Goal: Task Accomplishment & Management: Manage account settings

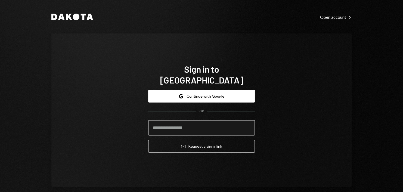
click at [211, 120] on input "email" at bounding box center [201, 127] width 107 height 15
type input "**********"
click at [148, 140] on button "Email Request a sign in link" at bounding box center [201, 146] width 107 height 13
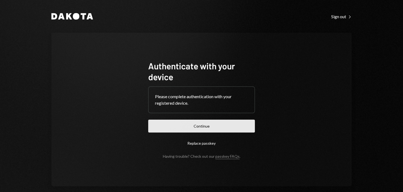
click at [164, 120] on button "Continue" at bounding box center [201, 126] width 107 height 13
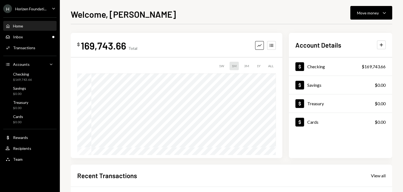
click at [46, 11] on div "[PERSON_NAME] Foundati..." at bounding box center [24, 8] width 43 height 9
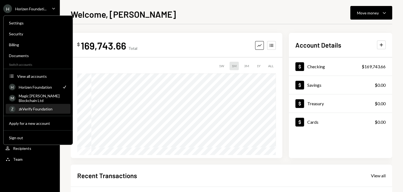
click at [40, 108] on div "zkVerify Foundation" at bounding box center [43, 109] width 48 height 5
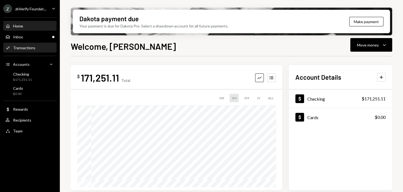
click at [34, 48] on div "Transactions" at bounding box center [24, 47] width 22 height 5
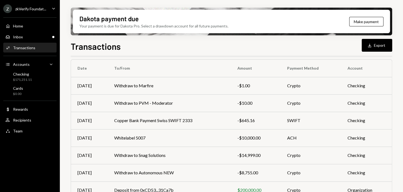
scroll to position [54, 0]
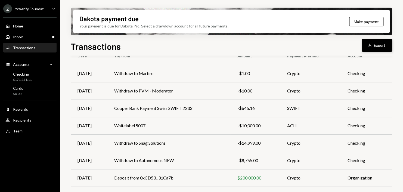
click at [375, 51] on button "Download Export" at bounding box center [377, 45] width 30 height 13
click at [226, 60] on th "To/From" at bounding box center [169, 55] width 123 height 17
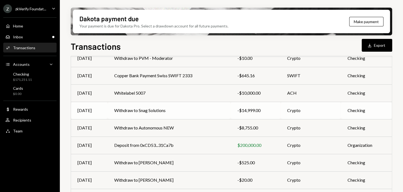
scroll to position [118, 0]
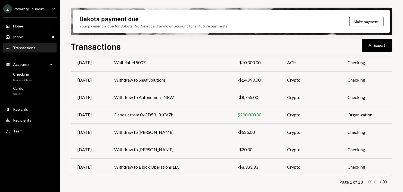
click at [378, 181] on icon "Chevron Right" at bounding box center [380, 181] width 5 height 5
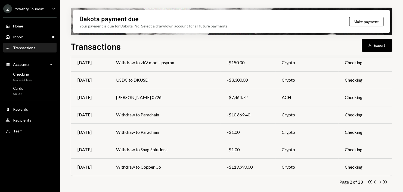
click at [379, 183] on icon "Chevron Right" at bounding box center [380, 181] width 5 height 5
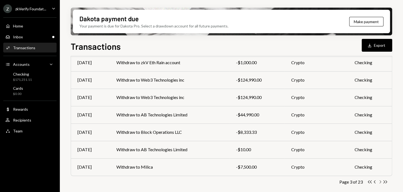
click at [381, 182] on icon "Chevron Right" at bounding box center [380, 181] width 5 height 5
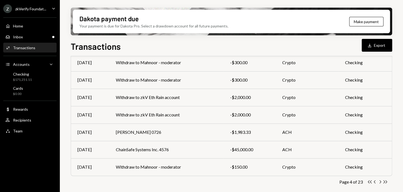
click at [381, 182] on icon "Chevron Right" at bounding box center [380, 181] width 5 height 5
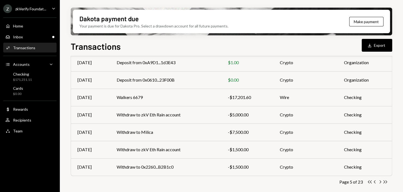
click at [381, 182] on icon "Chevron Right" at bounding box center [380, 181] width 5 height 5
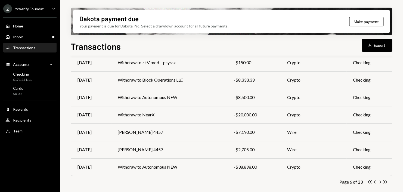
click at [381, 182] on icon "Chevron Right" at bounding box center [380, 181] width 5 height 5
click at [375, 183] on icon "Chevron Left" at bounding box center [374, 181] width 5 height 5
drag, startPoint x: 252, startPoint y: 169, endPoint x: 239, endPoint y: 169, distance: 12.8
click at [239, 169] on div "-$38,898.00" at bounding box center [254, 167] width 40 height 7
copy div "38,898.00"
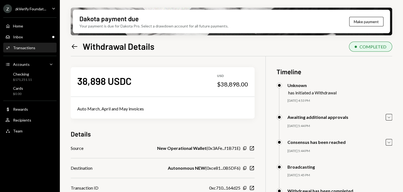
click at [74, 48] on icon "Left Arrow" at bounding box center [75, 47] width 8 height 8
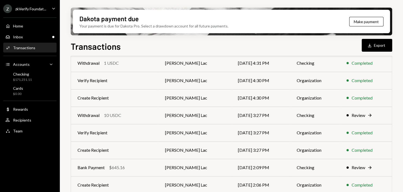
scroll to position [118, 0]
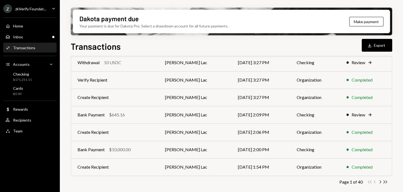
click at [39, 45] on div "Activities Transactions" at bounding box center [29, 47] width 49 height 5
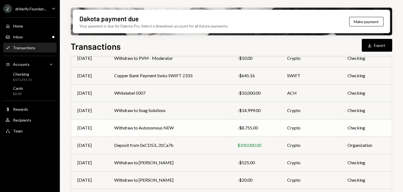
scroll to position [118, 0]
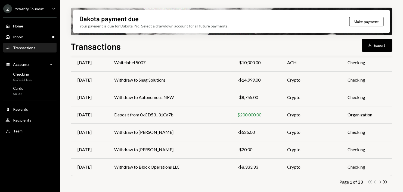
click at [379, 181] on icon "Chevron Right" at bounding box center [380, 181] width 5 height 5
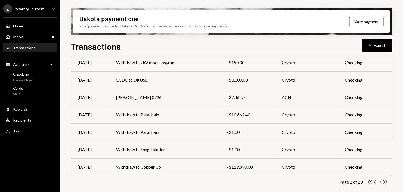
click at [379, 182] on icon "Chevron Right" at bounding box center [380, 181] width 5 height 5
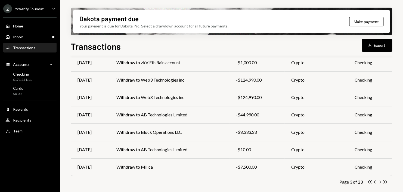
click at [379, 182] on icon "Chevron Right" at bounding box center [380, 181] width 5 height 5
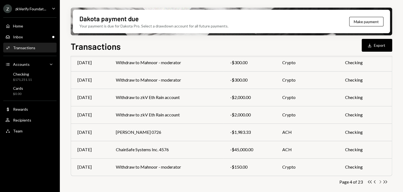
click at [379, 182] on icon "Chevron Right" at bounding box center [380, 181] width 5 height 5
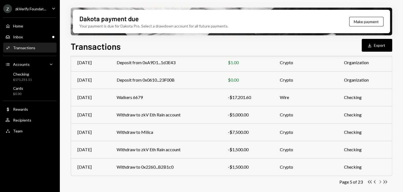
click at [379, 182] on icon "Chevron Right" at bounding box center [380, 181] width 5 height 5
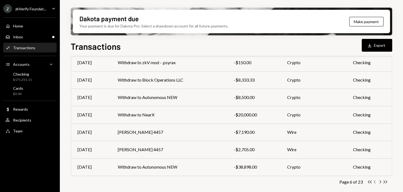
click at [374, 182] on icon "Chevron Left" at bounding box center [374, 181] width 5 height 5
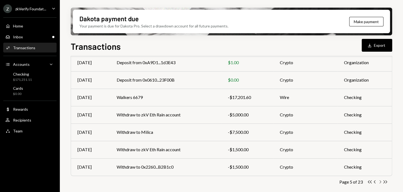
click at [379, 182] on icon "Chevron Right" at bounding box center [380, 181] width 5 height 5
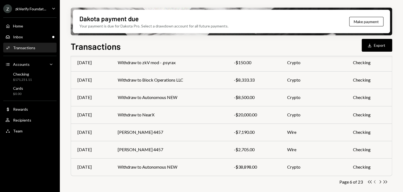
click at [375, 182] on icon "Chevron Left" at bounding box center [374, 181] width 5 height 5
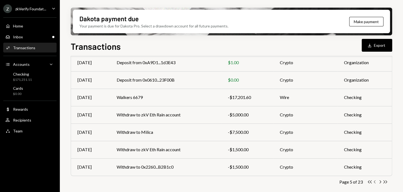
click at [376, 181] on icon "Chevron Left" at bounding box center [374, 181] width 5 height 5
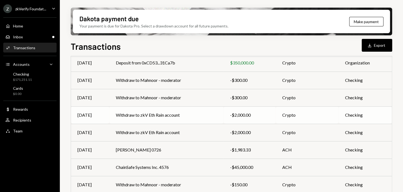
scroll to position [118, 0]
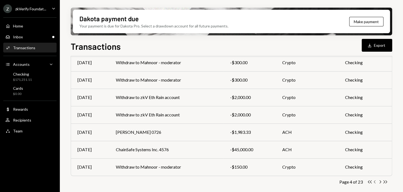
click at [374, 179] on icon "Chevron Left" at bounding box center [374, 181] width 5 height 5
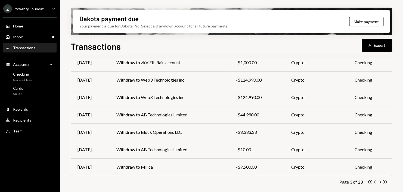
click at [375, 180] on icon "Chevron Left" at bounding box center [374, 181] width 5 height 5
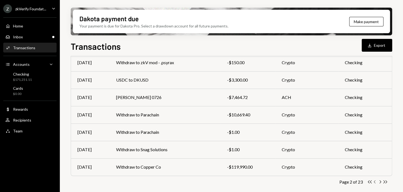
click at [376, 182] on icon "Chevron Left" at bounding box center [374, 181] width 5 height 5
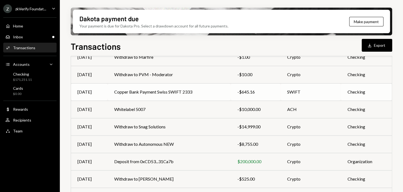
scroll to position [63, 0]
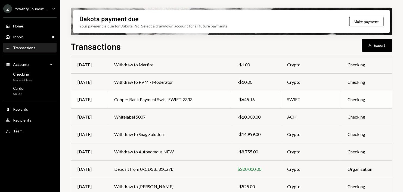
click at [186, 96] on td "Copper Bank Payment Swiss SWIFT 2333" at bounding box center [169, 99] width 123 height 17
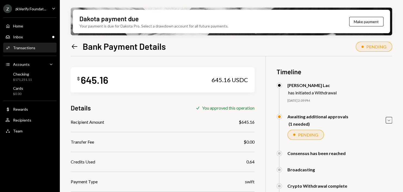
click at [73, 43] on icon "Left Arrow" at bounding box center [75, 47] width 8 height 8
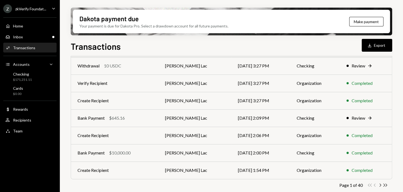
scroll to position [118, 0]
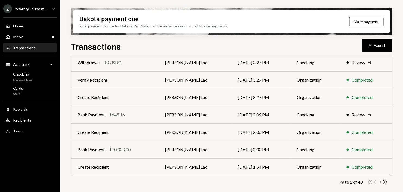
click at [380, 180] on icon "Chevron Right" at bounding box center [380, 181] width 5 height 5
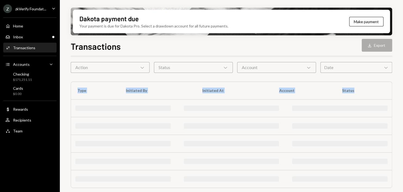
click at [380, 180] on div at bounding box center [339, 178] width 95 height 5
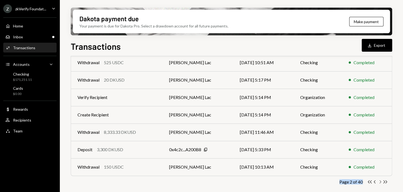
click at [379, 182] on icon "Chevron Right" at bounding box center [380, 181] width 5 height 5
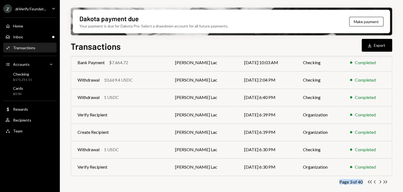
click at [31, 50] on div "Transactions" at bounding box center [24, 47] width 22 height 5
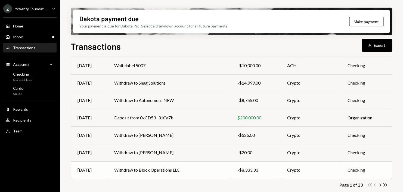
scroll to position [118, 0]
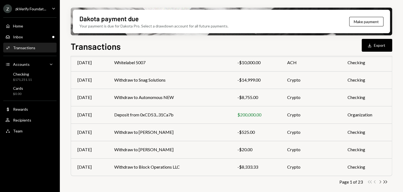
click at [378, 181] on icon "Chevron Right" at bounding box center [380, 181] width 5 height 5
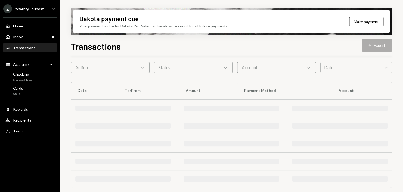
click at [378, 181] on div at bounding box center [339, 178] width 95 height 5
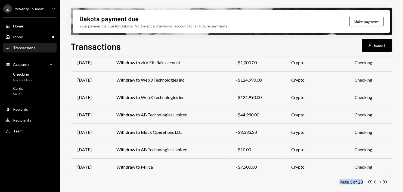
click at [378, 181] on icon "Chevron Right" at bounding box center [380, 181] width 5 height 5
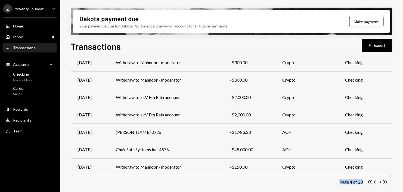
click at [379, 181] on icon "Chevron Right" at bounding box center [380, 181] width 5 height 5
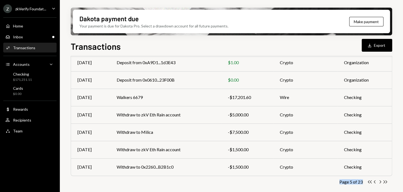
click at [379, 181] on icon "Chevron Right" at bounding box center [380, 181] width 5 height 5
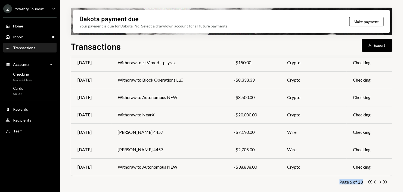
click at [379, 181] on icon "Chevron Right" at bounding box center [380, 181] width 5 height 5
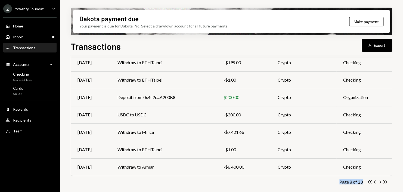
click at [379, 181] on icon "Chevron Right" at bounding box center [380, 181] width 5 height 5
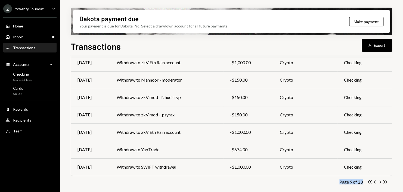
click at [379, 181] on icon "Chevron Right" at bounding box center [380, 181] width 5 height 5
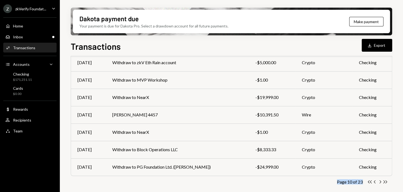
click at [379, 181] on icon "Chevron Right" at bounding box center [380, 181] width 5 height 5
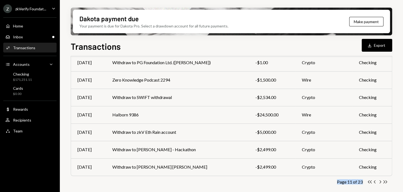
click at [379, 181] on icon "Chevron Right" at bounding box center [380, 181] width 5 height 5
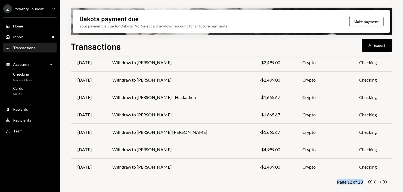
click at [379, 183] on icon "Chevron Right" at bounding box center [380, 181] width 5 height 5
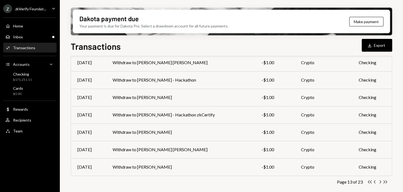
drag, startPoint x: 379, startPoint y: 183, endPoint x: 266, endPoint y: 172, distance: 113.7
click at [265, 173] on td "-$1.00" at bounding box center [274, 166] width 39 height 17
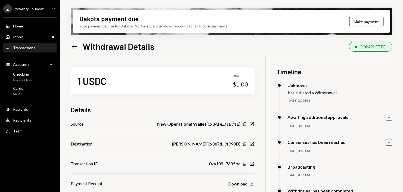
click at [74, 44] on icon "Left Arrow" at bounding box center [75, 47] width 8 height 8
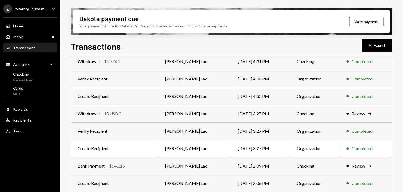
scroll to position [118, 0]
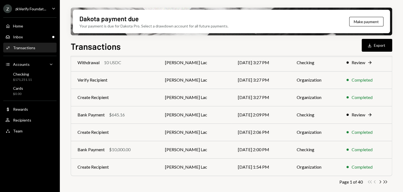
click at [33, 48] on div "Transactions" at bounding box center [24, 47] width 22 height 5
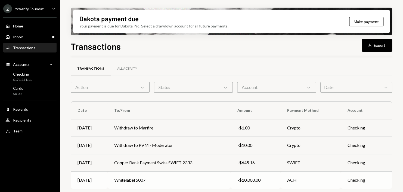
scroll to position [118, 0]
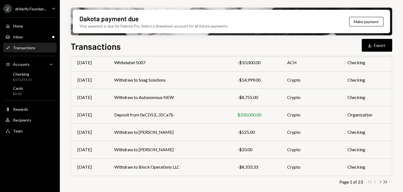
click at [381, 182] on icon "Chevron Right" at bounding box center [380, 181] width 5 height 5
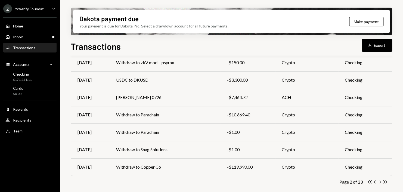
click at [381, 182] on icon "Chevron Right" at bounding box center [380, 181] width 5 height 5
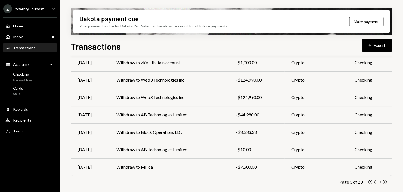
click at [381, 182] on icon "Chevron Right" at bounding box center [380, 181] width 5 height 5
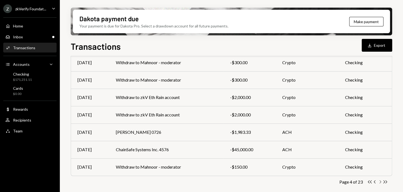
click at [381, 182] on icon "button" at bounding box center [381, 181] width 2 height 3
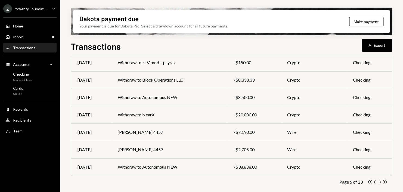
click at [381, 182] on icon "button" at bounding box center [381, 181] width 2 height 3
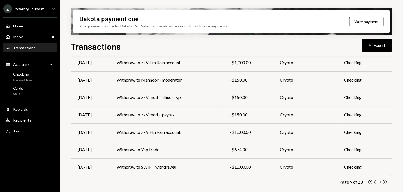
click at [381, 182] on icon "button" at bounding box center [381, 181] width 2 height 3
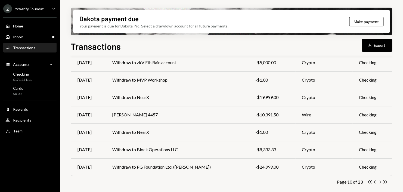
click at [381, 182] on icon "button" at bounding box center [381, 181] width 2 height 3
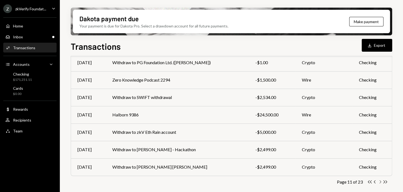
drag, startPoint x: 380, startPoint y: 182, endPoint x: 378, endPoint y: 179, distance: 3.7
click at [380, 182] on icon "Chevron Right" at bounding box center [380, 181] width 5 height 5
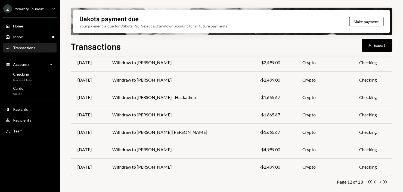
click at [379, 181] on icon "Chevron Right" at bounding box center [380, 181] width 5 height 5
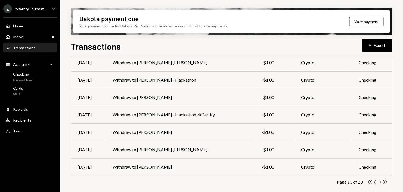
click at [380, 183] on icon "Chevron Right" at bounding box center [380, 181] width 5 height 5
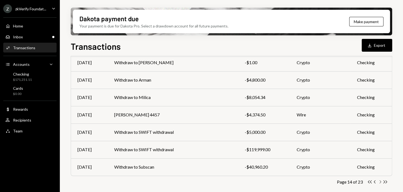
click at [380, 182] on icon "button" at bounding box center [381, 181] width 2 height 3
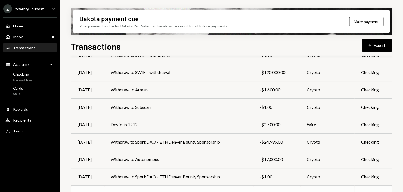
scroll to position [90, 0]
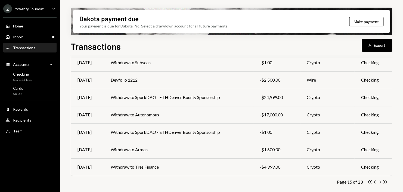
click at [381, 181] on icon "button" at bounding box center [381, 181] width 2 height 3
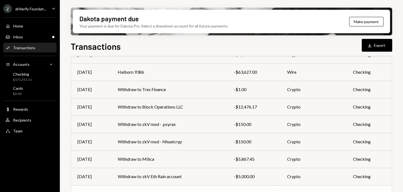
scroll to position [118, 0]
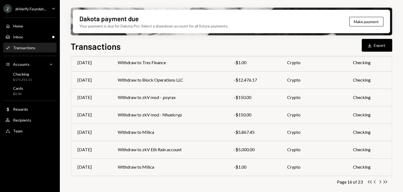
click at [199, 50] on div "Transactions Download Export" at bounding box center [232, 46] width 322 height 12
click at [16, 28] on div "Home" at bounding box center [18, 26] width 10 height 5
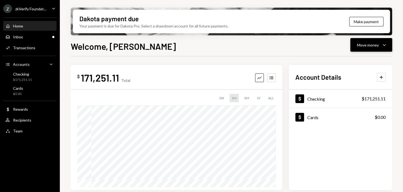
click at [367, 51] on button "Move money Caret Down" at bounding box center [371, 45] width 42 height 14
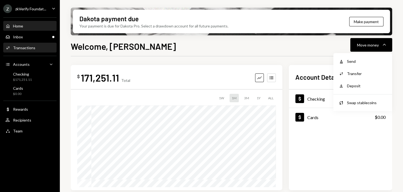
click at [29, 49] on div "Transactions" at bounding box center [24, 47] width 22 height 5
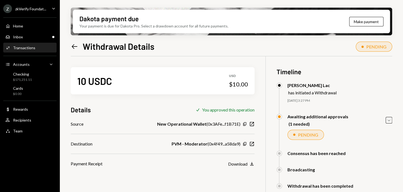
click at [72, 48] on icon "Left Arrow" at bounding box center [75, 47] width 8 height 8
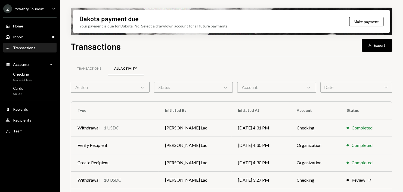
click at [32, 42] on div "Home Home Inbox Inbox Activities Transactions Accounts Accounts Caret Down Chec…" at bounding box center [30, 75] width 60 height 123
click at [32, 44] on div "Activities Transactions" at bounding box center [29, 47] width 49 height 9
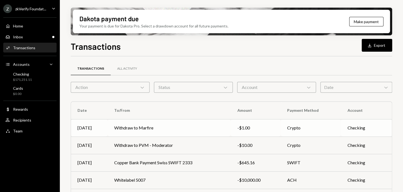
click at [153, 130] on td "Withdraw to Marfire" at bounding box center [169, 127] width 123 height 17
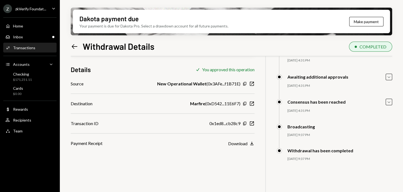
scroll to position [44, 0]
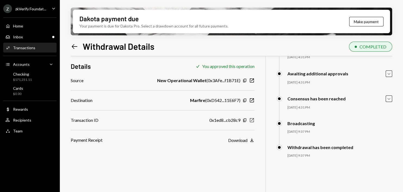
click at [252, 121] on icon "New Window" at bounding box center [251, 120] width 5 height 5
